Goal: Contribute content: Add original content to the website for others to see

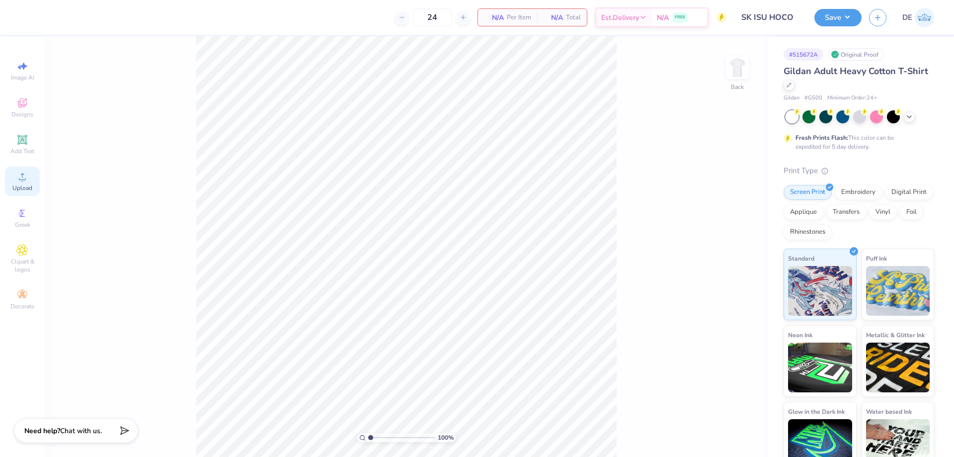
click at [25, 178] on icon at bounding box center [22, 176] width 7 height 7
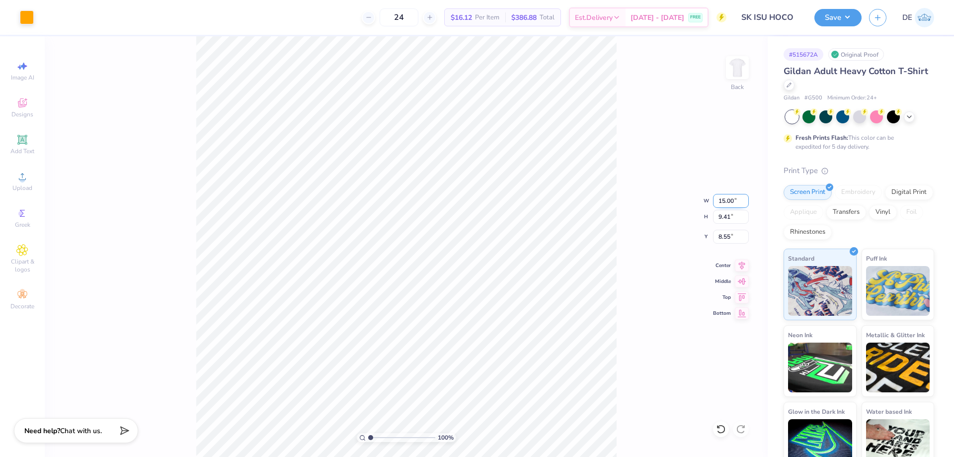
click at [724, 202] on input "15.00" at bounding box center [731, 201] width 36 height 14
type input "3.50"
type input "2.20"
type input "3.00"
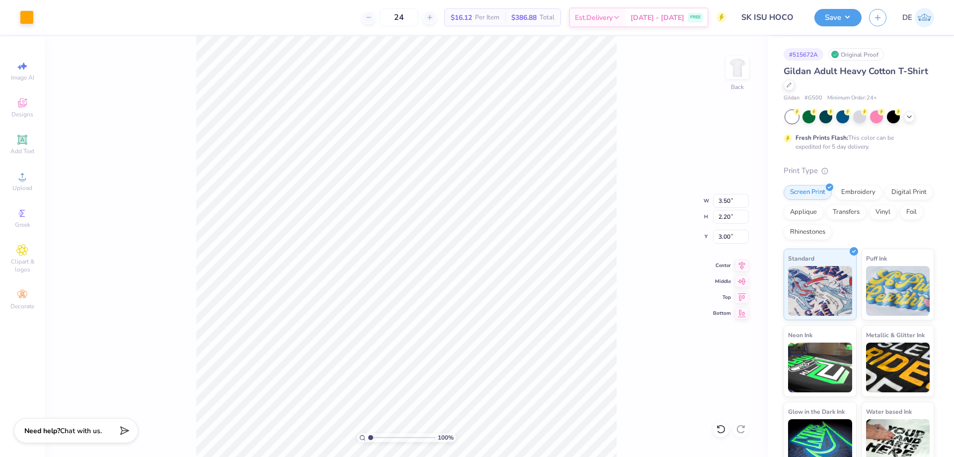
click at [626, 208] on div "100 % Back W 3.50 3.50 " H 2.20 2.20 " Y 3.00 3.00 " Center Middle Top Bottom" at bounding box center [406, 246] width 723 height 420
click at [740, 82] on img at bounding box center [737, 68] width 40 height 40
click at [14, 178] on div "Upload" at bounding box center [22, 180] width 35 height 29
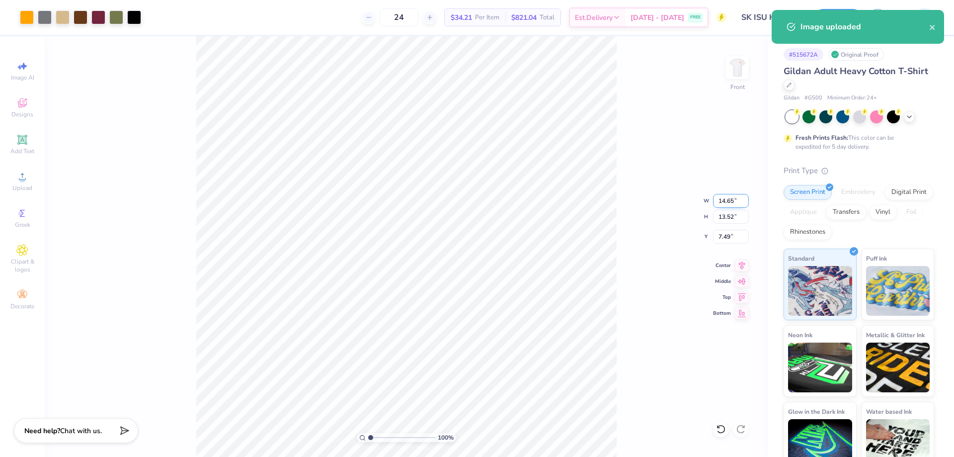
click at [726, 204] on input "14.65" at bounding box center [731, 201] width 36 height 14
type input "12.50"
type input "11.54"
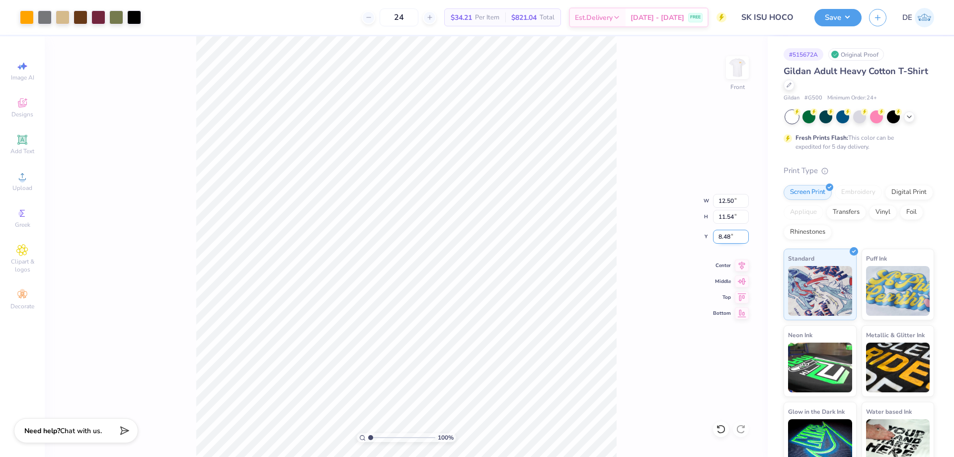
click at [725, 238] on input "8.48" at bounding box center [731, 237] width 36 height 14
type input "3.00"
click at [737, 73] on img at bounding box center [737, 68] width 40 height 40
click at [737, 73] on img at bounding box center [737, 68] width 20 height 20
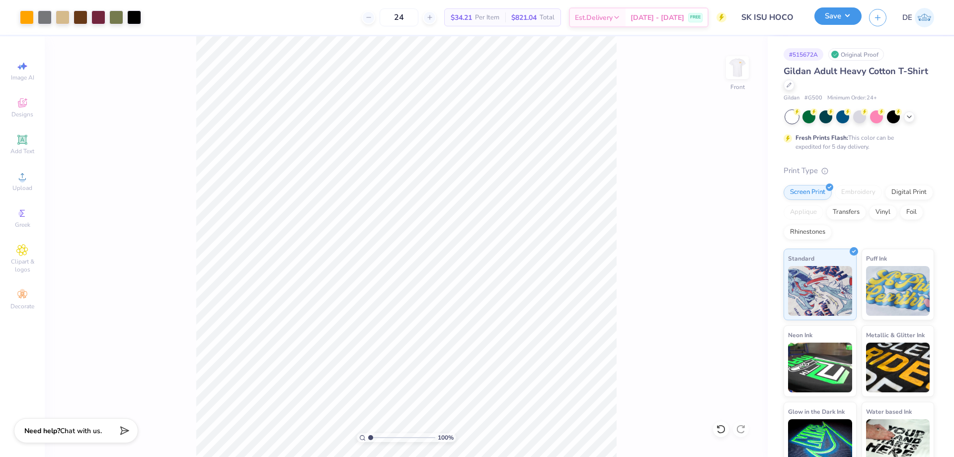
click at [825, 25] on button "Save" at bounding box center [837, 15] width 47 height 17
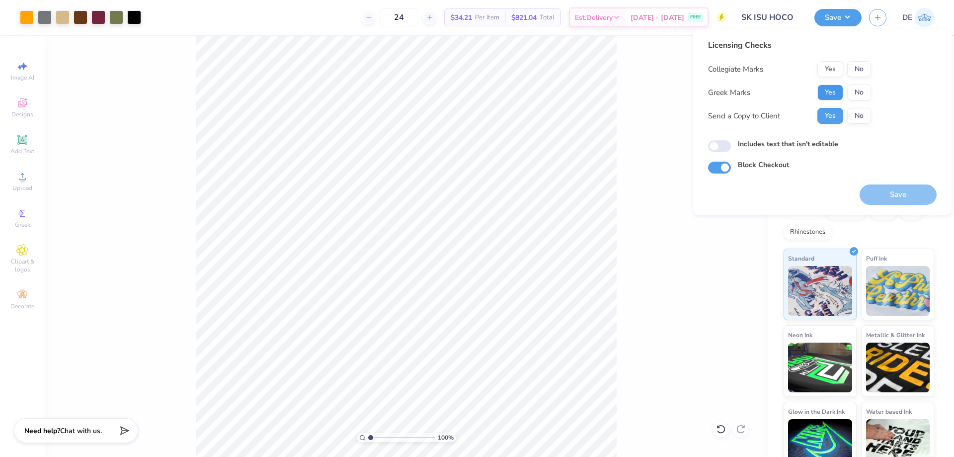
click at [832, 93] on button "Yes" at bounding box center [830, 92] width 26 height 16
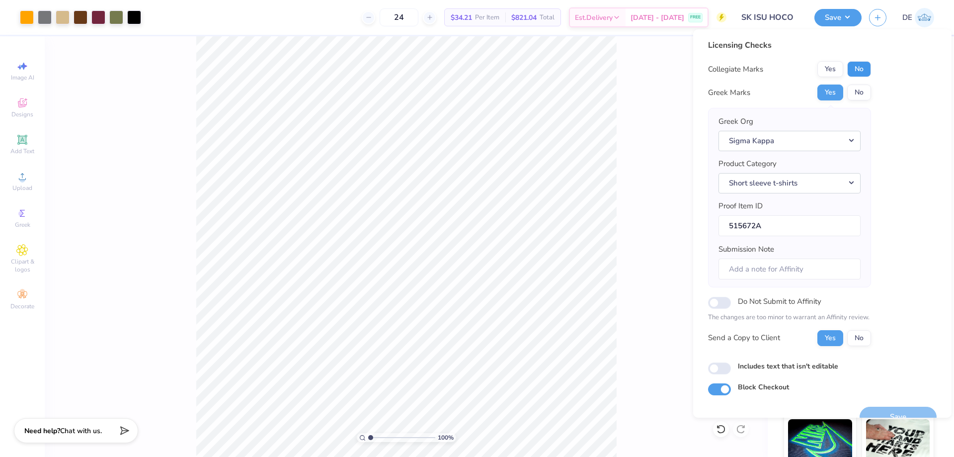
click at [863, 68] on button "No" at bounding box center [859, 69] width 24 height 16
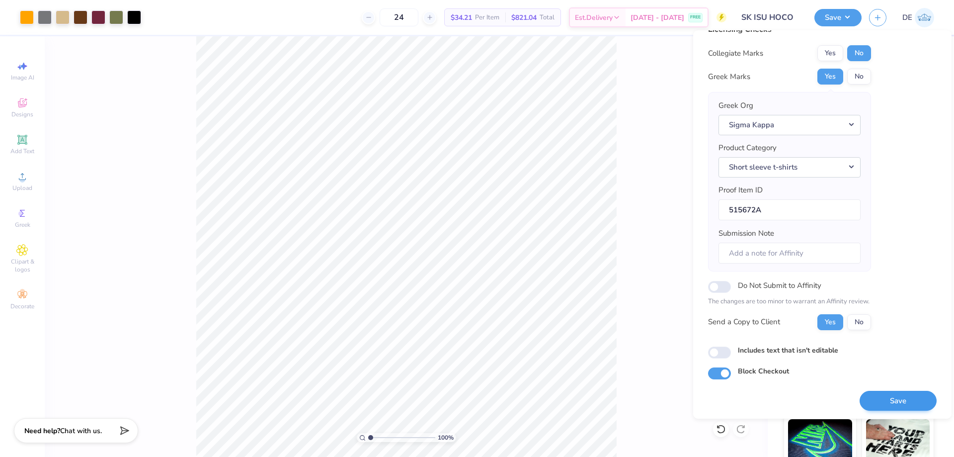
scroll to position [19, 0]
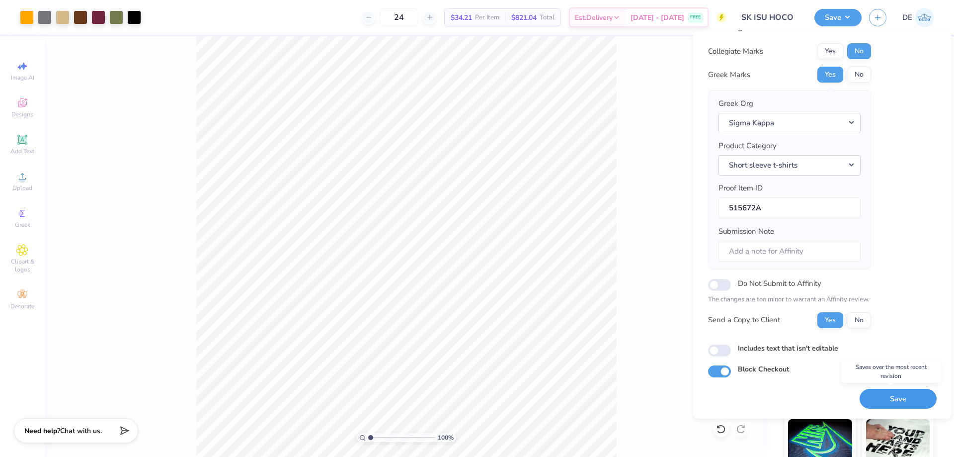
click at [867, 391] on button "Save" at bounding box center [897, 398] width 77 height 20
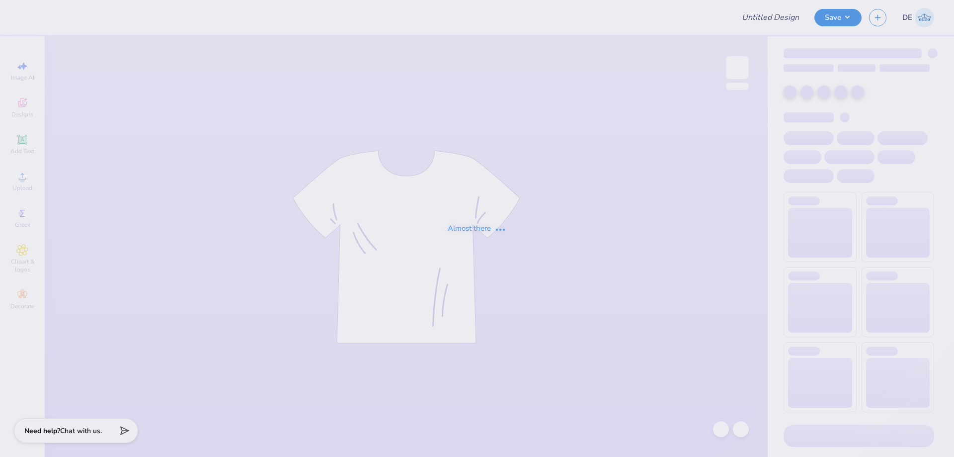
type input "[PERSON_NAME] : EHS"
